Goal: Obtain resource: Obtain resource

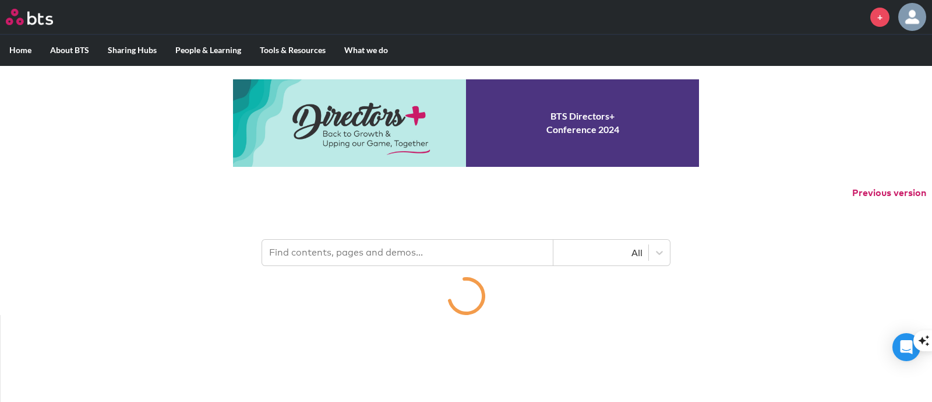
click at [402, 252] on input "text" at bounding box center [407, 253] width 291 height 26
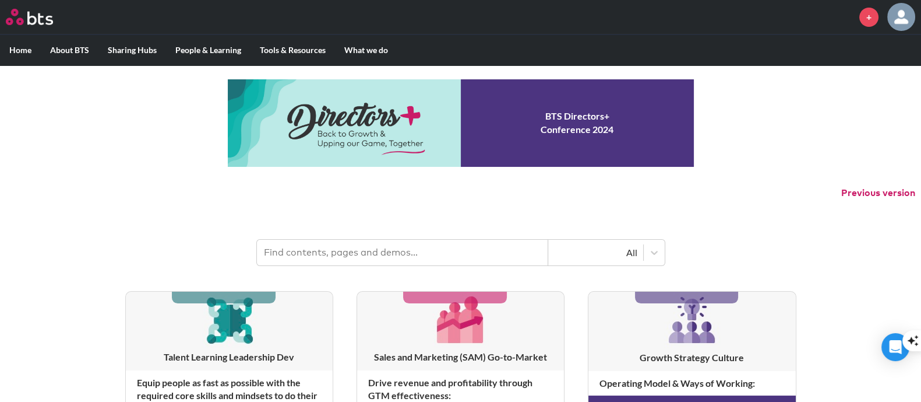
click at [402, 252] on input "text" at bounding box center [402, 253] width 291 height 26
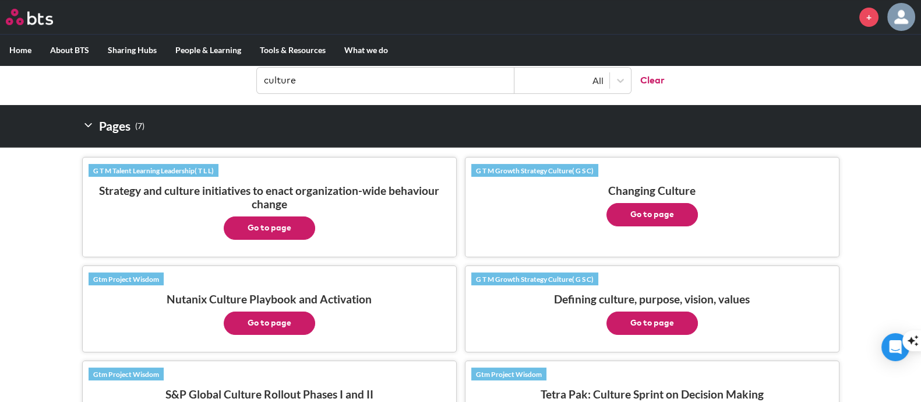
scroll to position [145, 0]
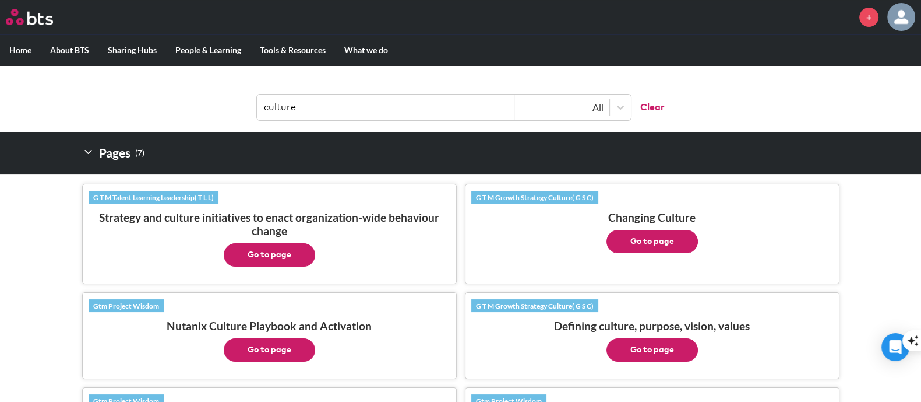
type input "culture"
drag, startPoint x: 288, startPoint y: 252, endPoint x: 281, endPoint y: 255, distance: 7.6
click at [281, 255] on button "Go to page" at bounding box center [269, 254] width 91 height 23
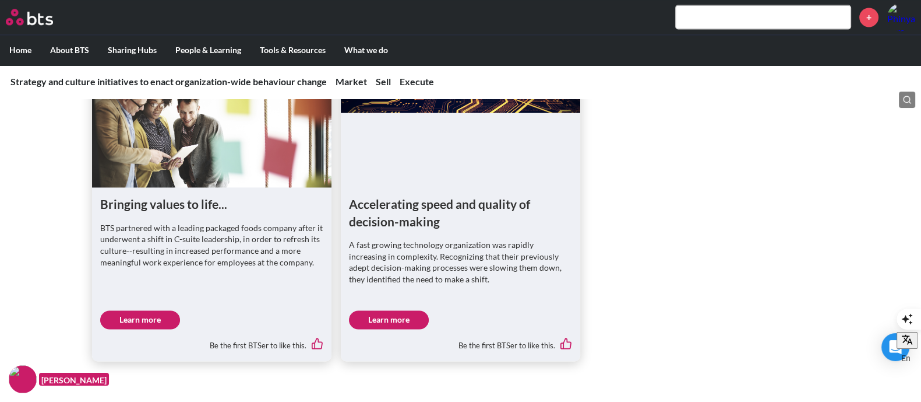
scroll to position [2330, 0]
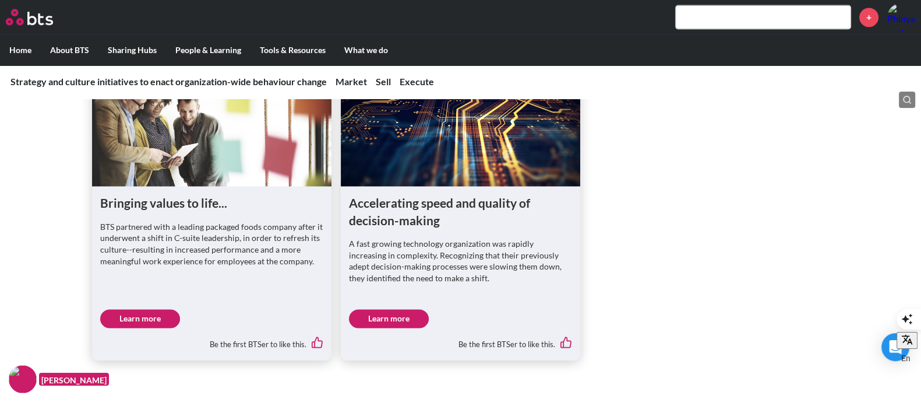
click at [30, 47] on label "Home" at bounding box center [20, 50] width 41 height 30
click at [0, 0] on input "Home" at bounding box center [0, 0] width 0 height 0
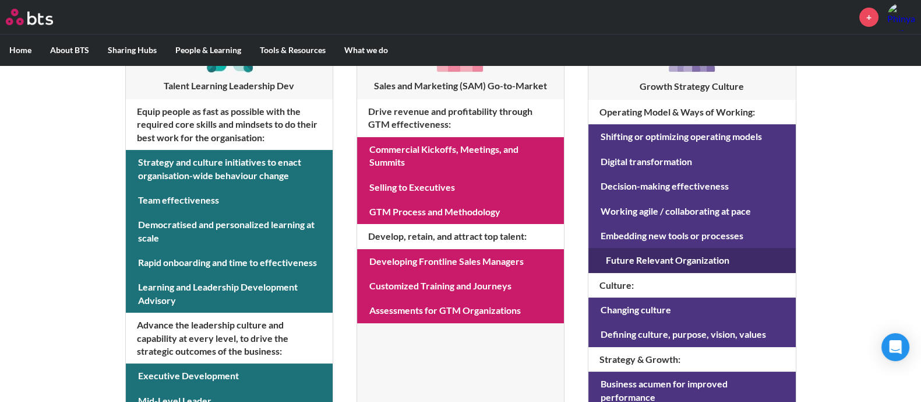
scroll to position [291, 0]
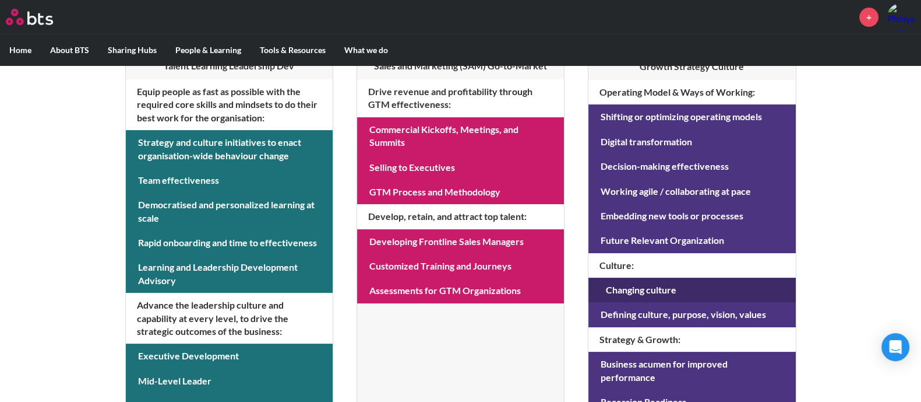
click at [646, 287] on link at bounding box center [692, 289] width 207 height 24
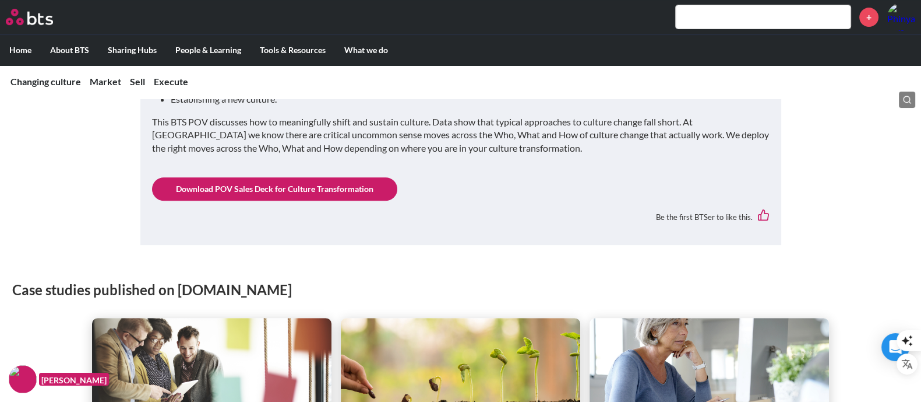
scroll to position [582, 0]
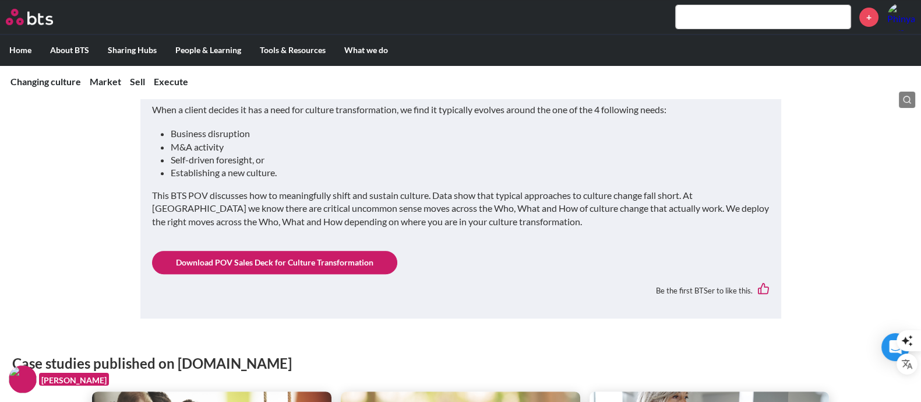
click at [321, 249] on div "Culture Transformation POV When a client decides it has a need for culture tran…" at bounding box center [461, 185] width 618 height 241
click at [323, 255] on link "Download POV Sales Deck for Culture Transformation" at bounding box center [274, 262] width 245 height 23
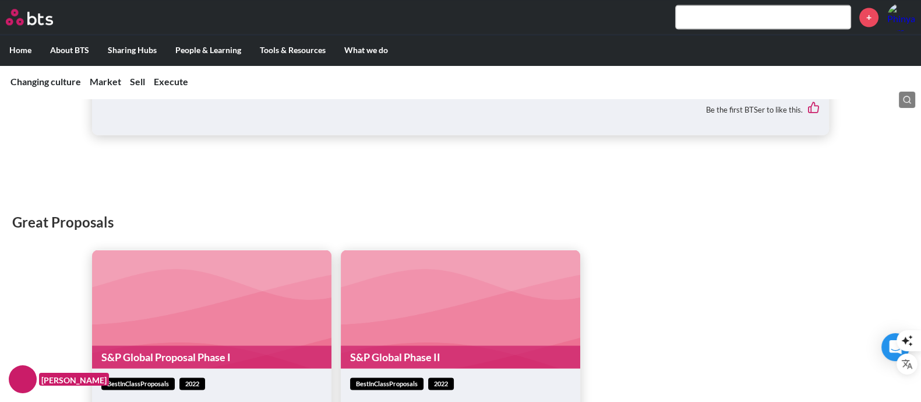
scroll to position [2404, 0]
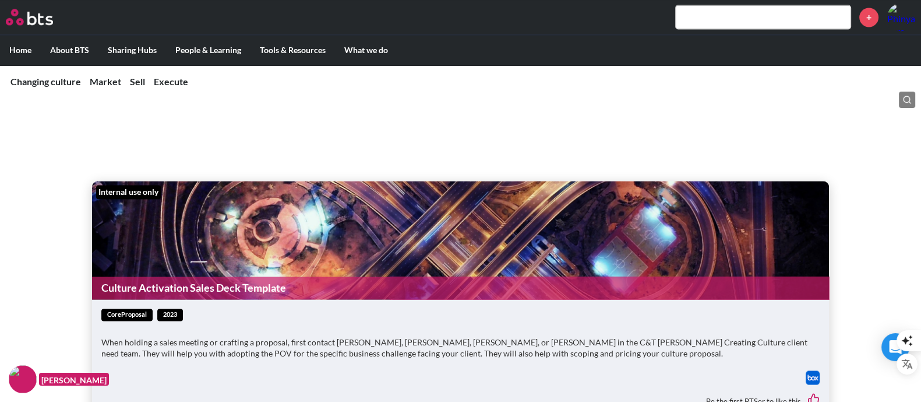
click at [128, 315] on span "coreProposal" at bounding box center [126, 314] width 51 height 12
click at [214, 244] on figure "Internal use only Culture Activation Sales Deck Template" at bounding box center [460, 240] width 737 height 118
click at [206, 289] on link "Culture Activation Sales Deck Template" at bounding box center [460, 287] width 737 height 23
